Goal: Information Seeking & Learning: Learn about a topic

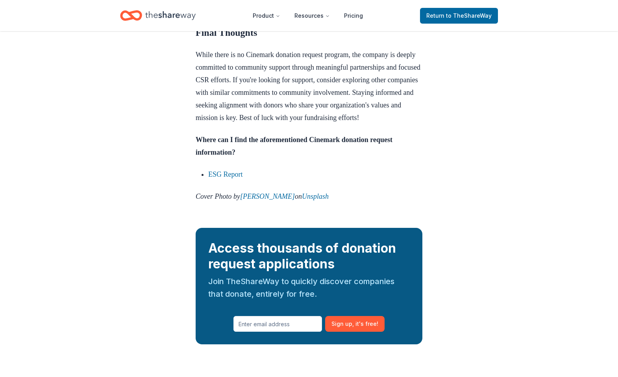
scroll to position [738, 0]
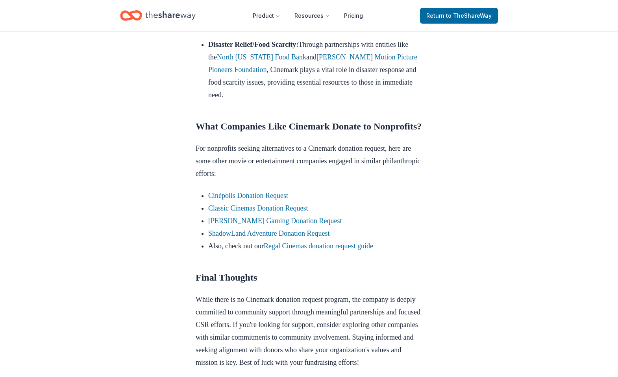
scroll to position [630, 0]
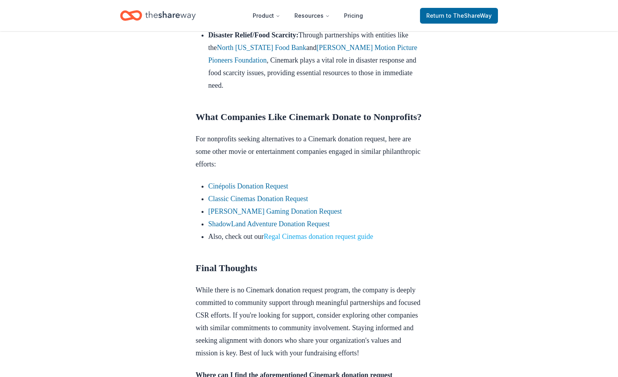
click at [310, 241] on link "Regal Cinemas donation request guide" at bounding box center [318, 237] width 109 height 8
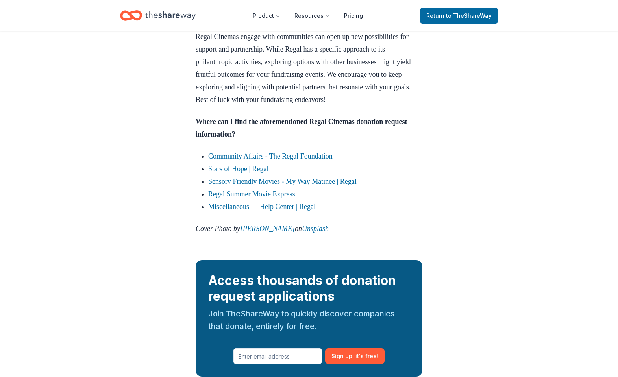
scroll to position [945, 0]
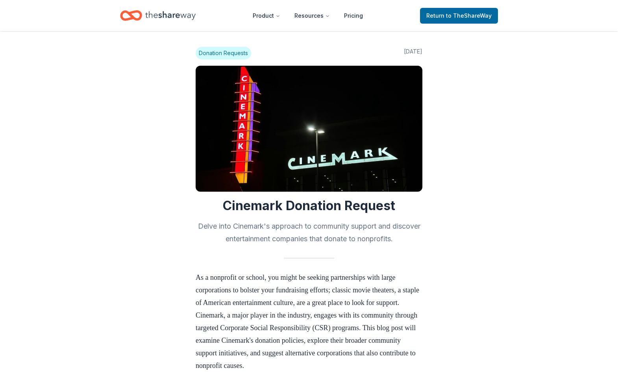
scroll to position [630, 0]
